Goal: Transaction & Acquisition: Download file/media

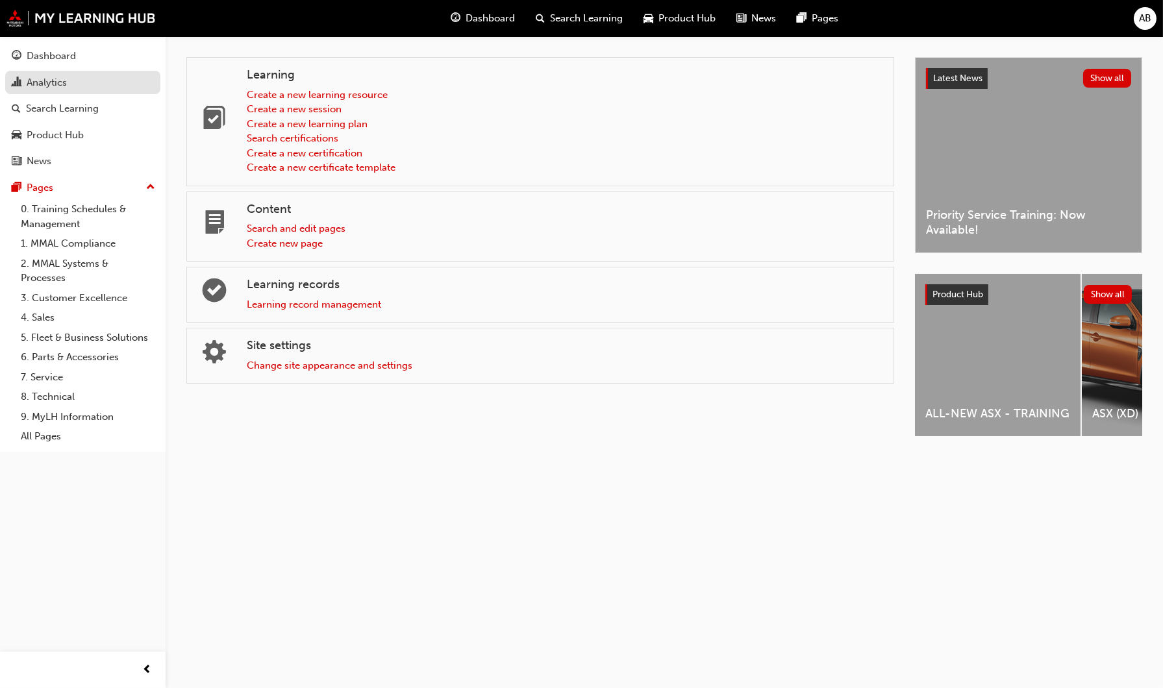
click at [52, 82] on div "Analytics" at bounding box center [47, 82] width 40 height 15
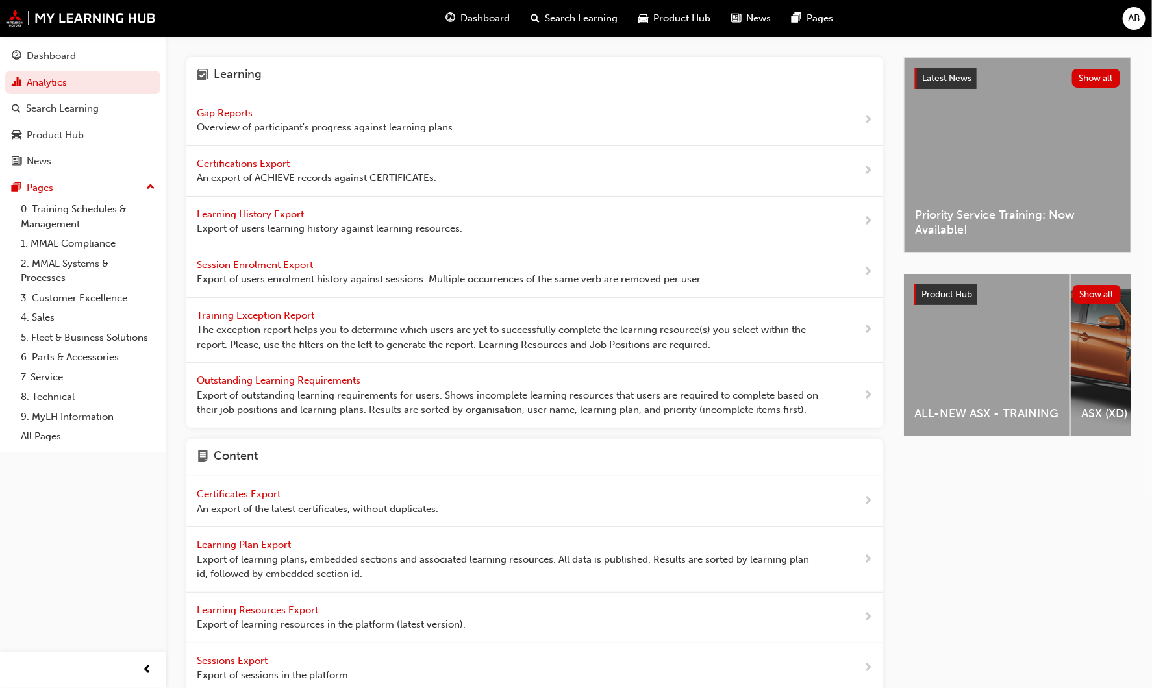
click at [302, 210] on span "Learning History Export" at bounding box center [252, 214] width 110 height 12
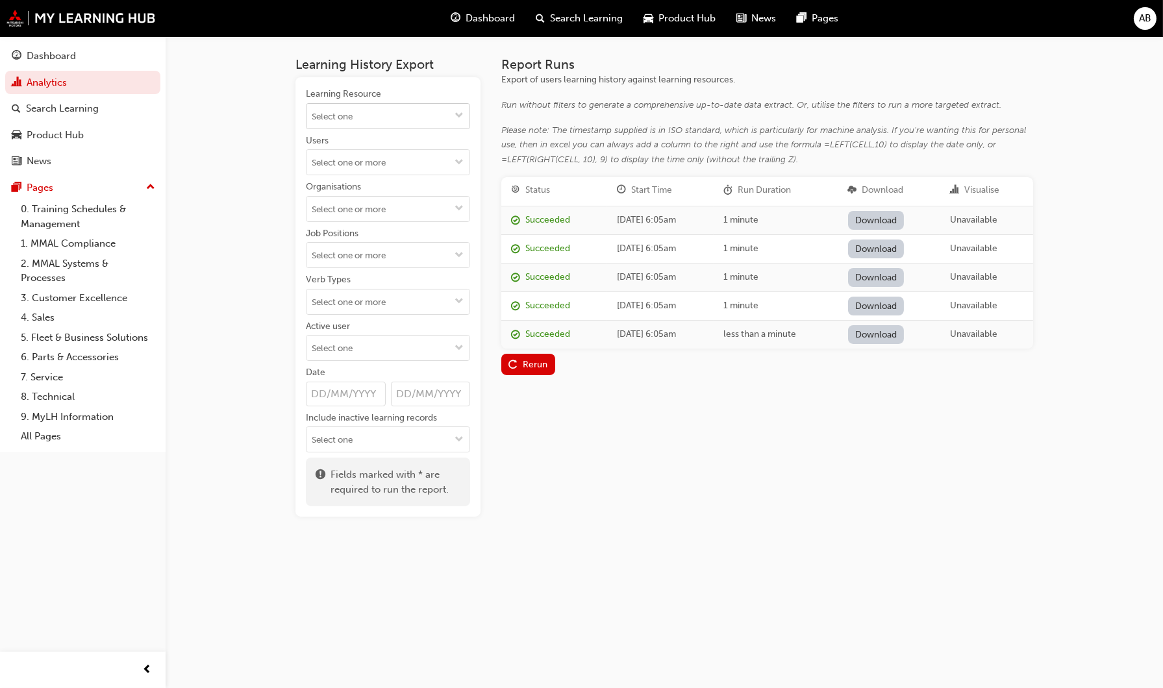
click at [324, 118] on input "Learning Resource" at bounding box center [388, 116] width 163 height 25
type input "dlr"
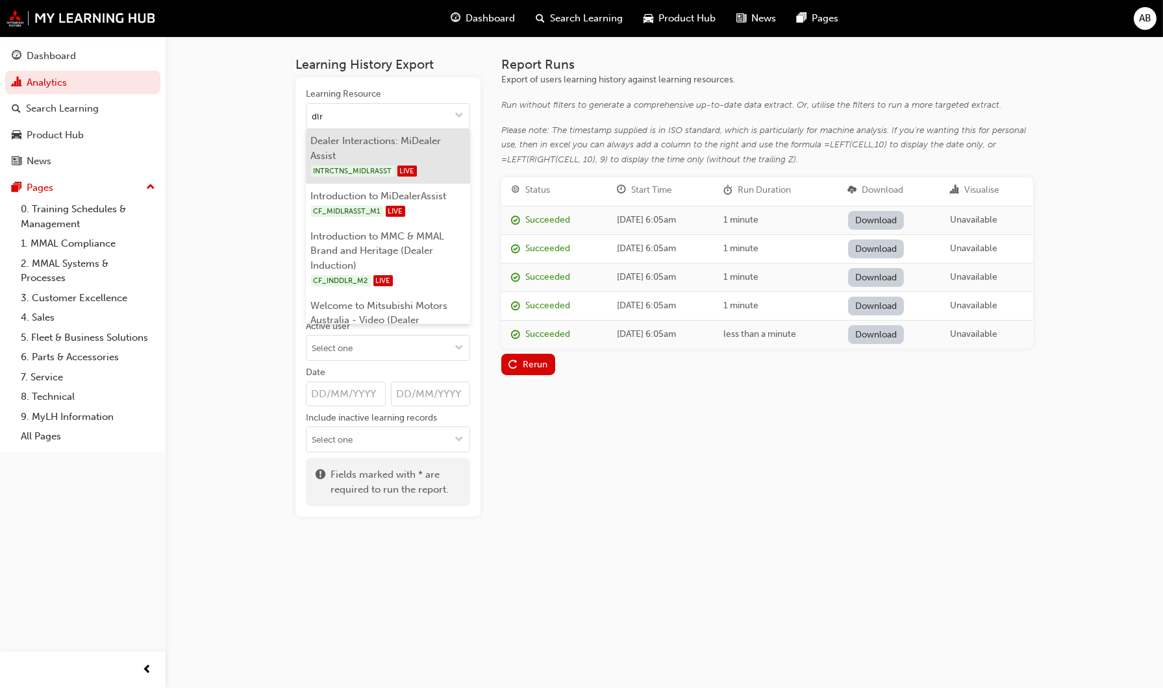
click at [342, 143] on li "Dealer Interactions: MiDealer Assist INTRCTNS_MIDLRASST LIVE" at bounding box center [388, 156] width 164 height 55
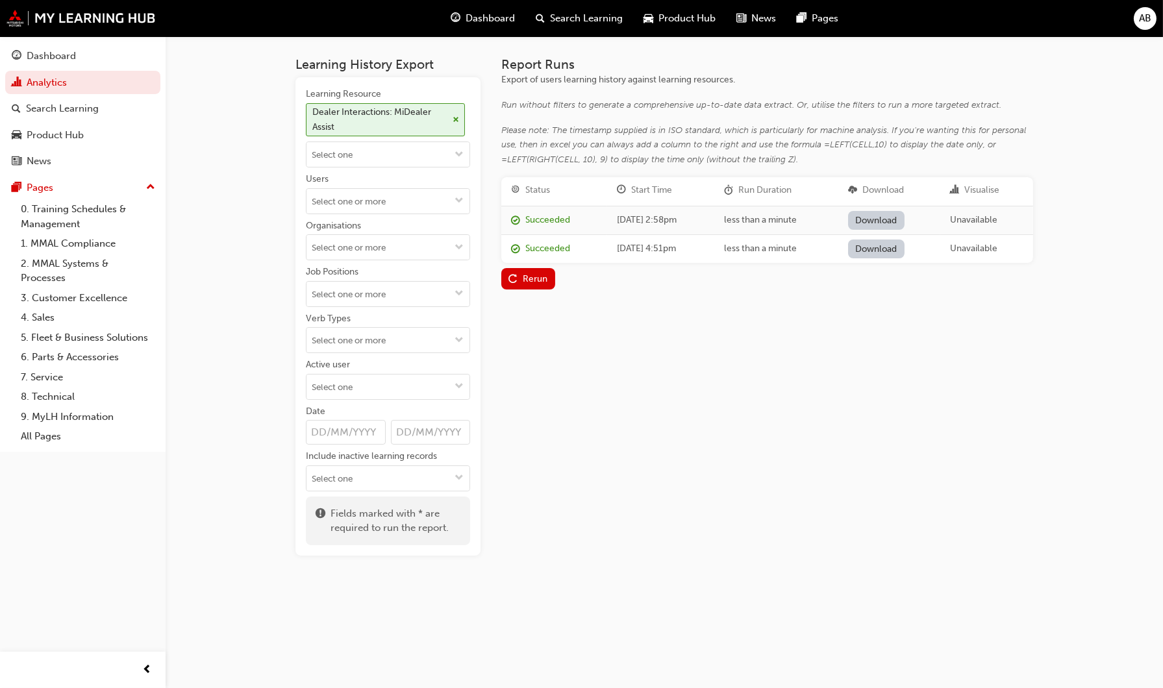
click at [609, 371] on div "Report Runs Export of users learning history against learning resources. Run wi…" at bounding box center [767, 306] width 532 height 499
click at [533, 277] on div "Rerun" at bounding box center [535, 278] width 25 height 11
click at [903, 212] on link "Download" at bounding box center [876, 220] width 57 height 19
drag, startPoint x: 676, startPoint y: 513, endPoint x: 627, endPoint y: 195, distance: 321.4
click at [676, 513] on div "Report Runs Export of users learning history against learning resources. Run wi…" at bounding box center [767, 306] width 532 height 499
